Goal: Task Accomplishment & Management: Complete application form

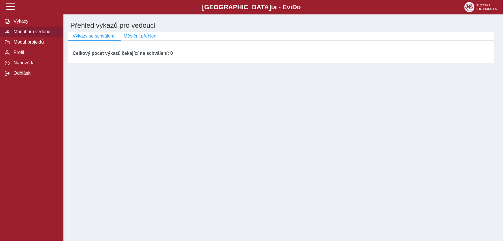
click at [485, 125] on div "Slezská univerzi t a - Evi D o EviDo Výkazy Modul pro vedoucí Modul projektů Pr…" at bounding box center [251, 120] width 503 height 241
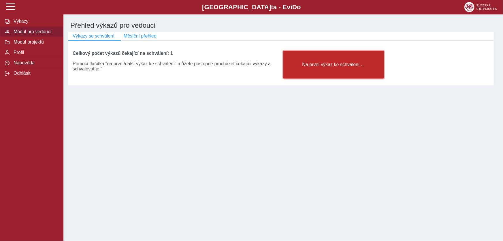
click at [295, 63] on span "Na první výkaz ke schválení ..." at bounding box center [334, 64] width 91 height 5
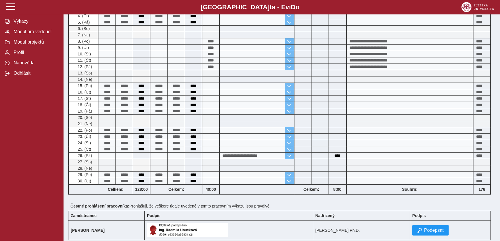
scroll to position [162, 0]
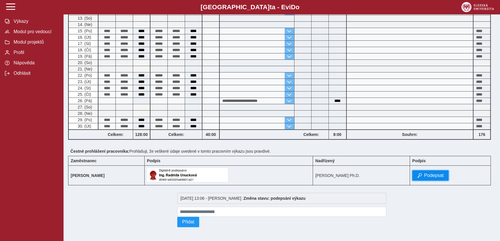
click at [435, 175] on span "Podepsat" at bounding box center [434, 175] width 20 height 5
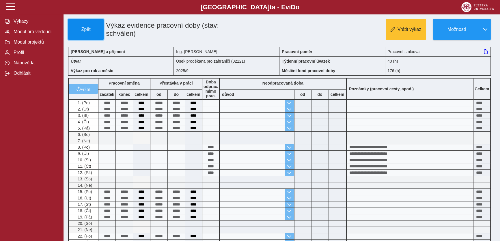
click at [97, 26] on button "Zpět" at bounding box center [85, 29] width 35 height 21
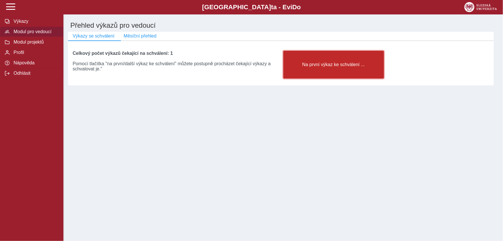
click at [345, 70] on button "Na první výkaz ke schválení ..." at bounding box center [334, 65] width 101 height 28
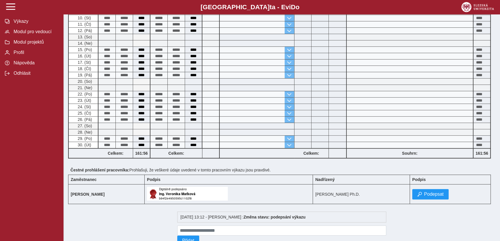
scroll to position [210, 0]
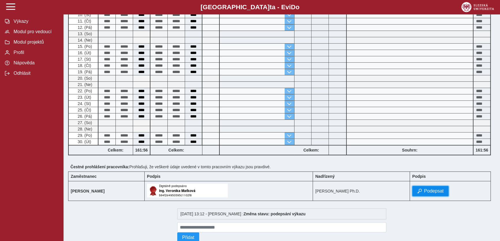
click at [443, 190] on span "Podepsat" at bounding box center [434, 190] width 20 height 5
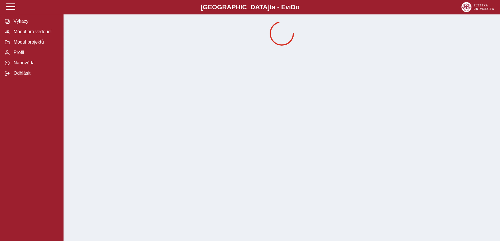
scroll to position [0, 0]
